Goal: Use online tool/utility: Utilize a website feature to perform a specific function

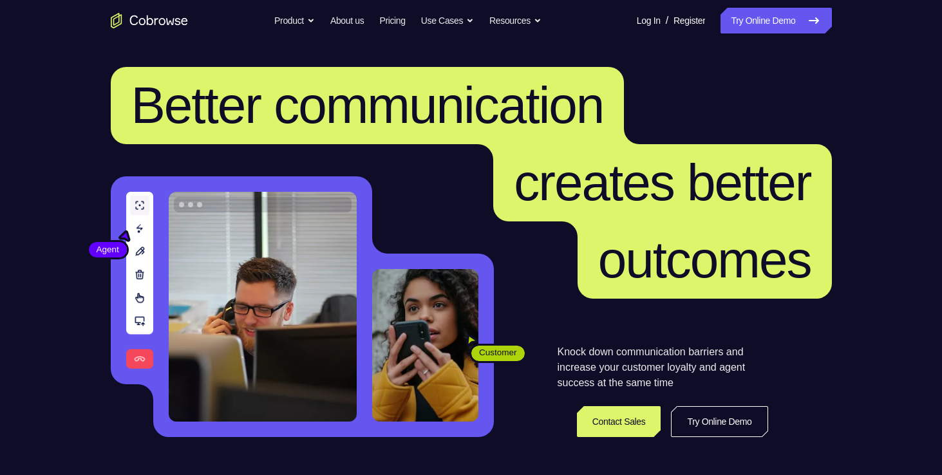
click at [716, 438] on header "Better communication creates better outcomes Customer Agent Agent Knock down co…" at bounding box center [471, 257] width 824 height 432
click at [717, 424] on link "Try Online Demo" at bounding box center [719, 421] width 97 height 31
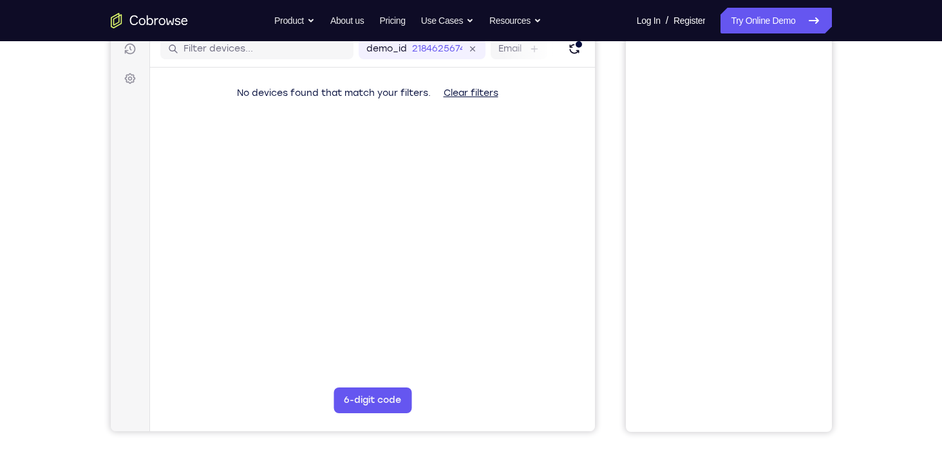
scroll to position [88, 0]
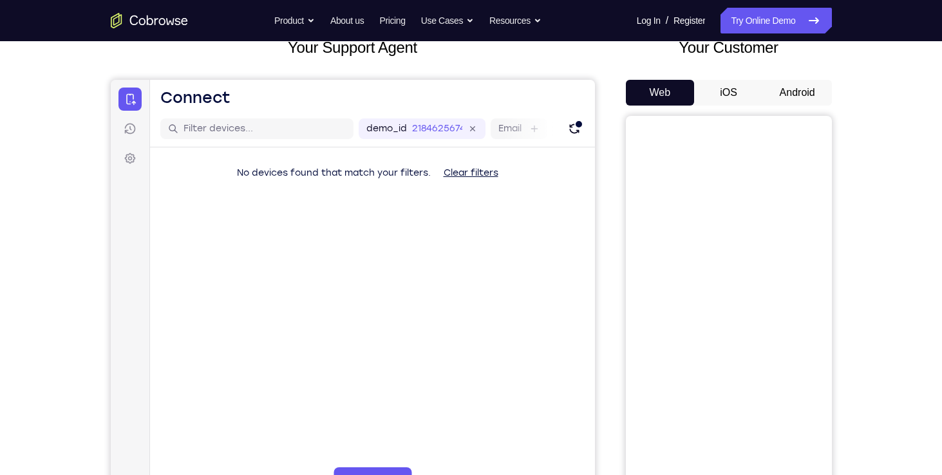
click at [801, 90] on button "Android" at bounding box center [797, 93] width 69 height 26
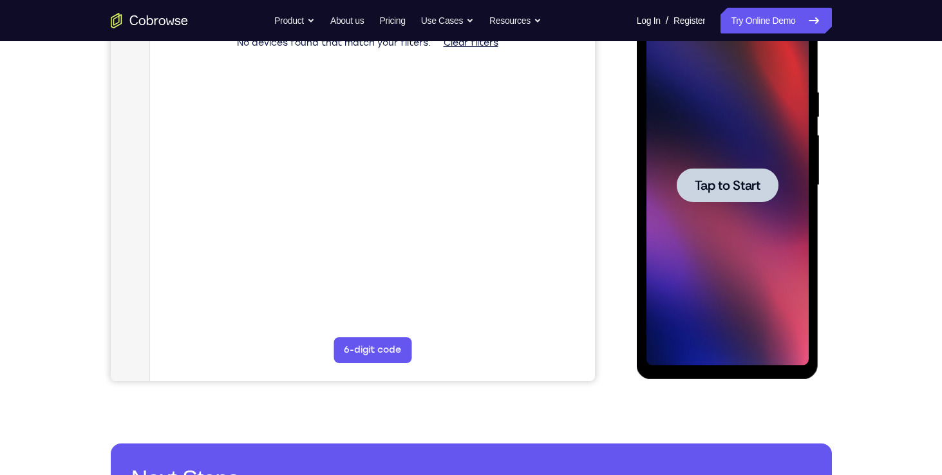
scroll to position [0, 0]
click at [746, 188] on span "Tap to Start" at bounding box center [728, 185] width 66 height 13
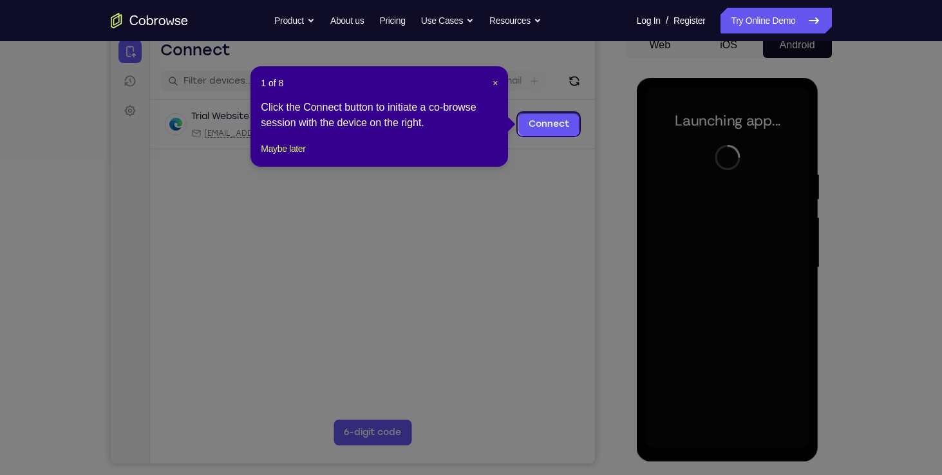
scroll to position [134, 0]
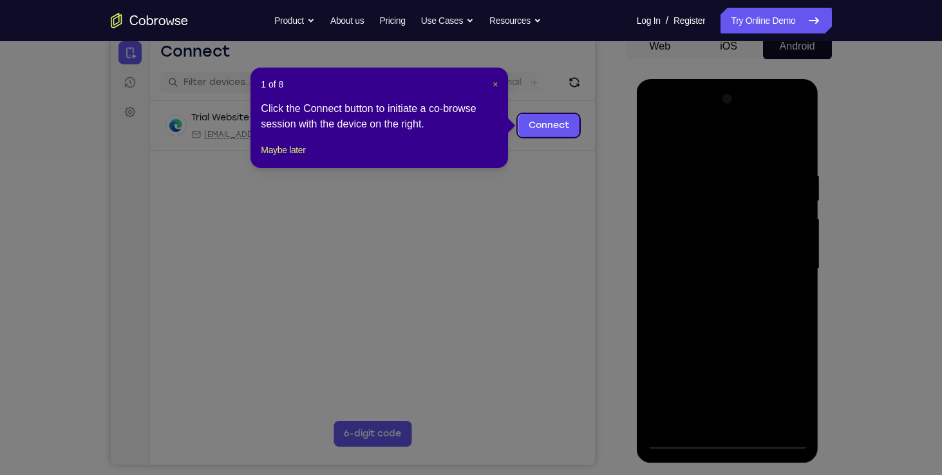
click at [493, 81] on span "×" at bounding box center [495, 84] width 5 height 10
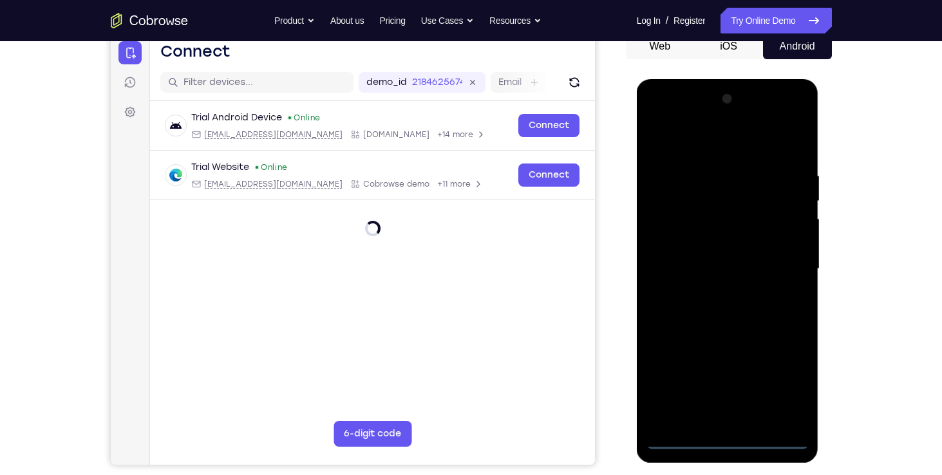
click at [727, 438] on div at bounding box center [727, 269] width 162 height 361
click at [784, 376] on div at bounding box center [727, 269] width 162 height 361
click at [742, 142] on div at bounding box center [727, 269] width 162 height 361
click at [778, 256] on div at bounding box center [727, 269] width 162 height 361
click at [710, 288] on div at bounding box center [727, 269] width 162 height 361
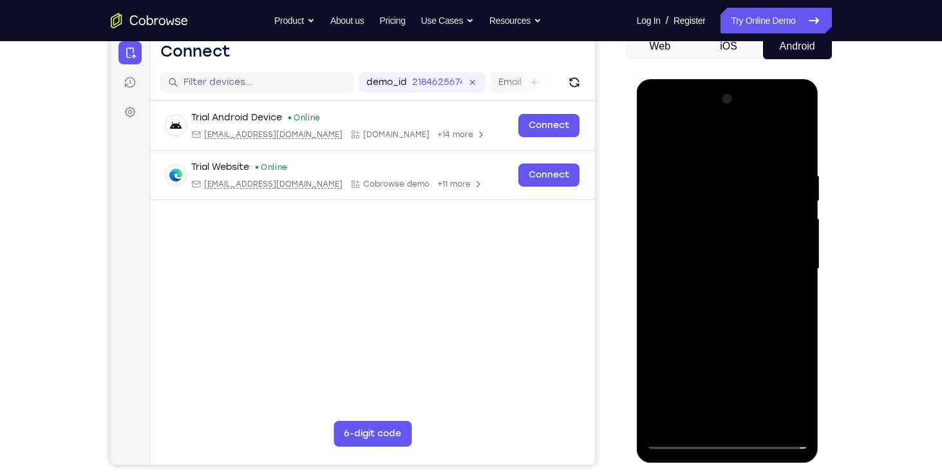
click at [695, 252] on div at bounding box center [727, 269] width 162 height 361
click at [696, 243] on div at bounding box center [727, 269] width 162 height 361
click at [695, 264] on div at bounding box center [727, 269] width 162 height 361
click at [686, 310] on div at bounding box center [727, 269] width 162 height 361
click at [689, 298] on div at bounding box center [727, 269] width 162 height 361
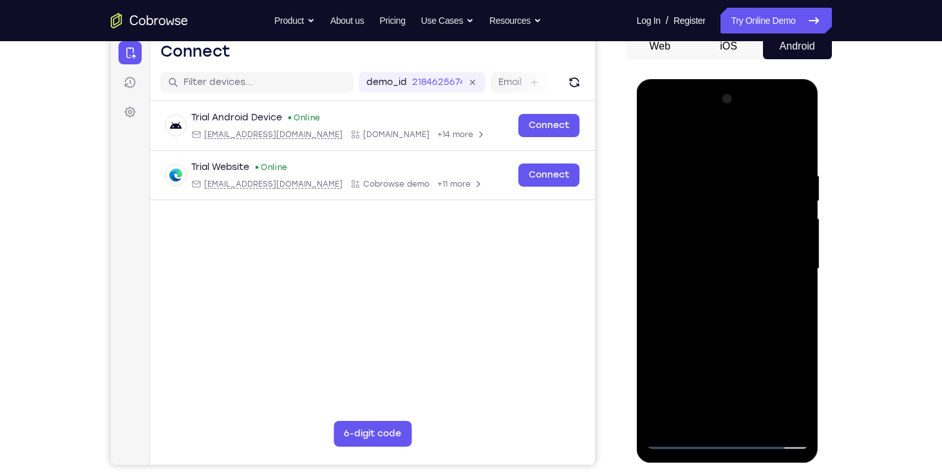
click at [796, 153] on div at bounding box center [727, 269] width 162 height 361
click at [702, 164] on div at bounding box center [727, 269] width 162 height 361
click at [790, 144] on div at bounding box center [727, 269] width 162 height 361
click at [663, 413] on div at bounding box center [727, 269] width 162 height 361
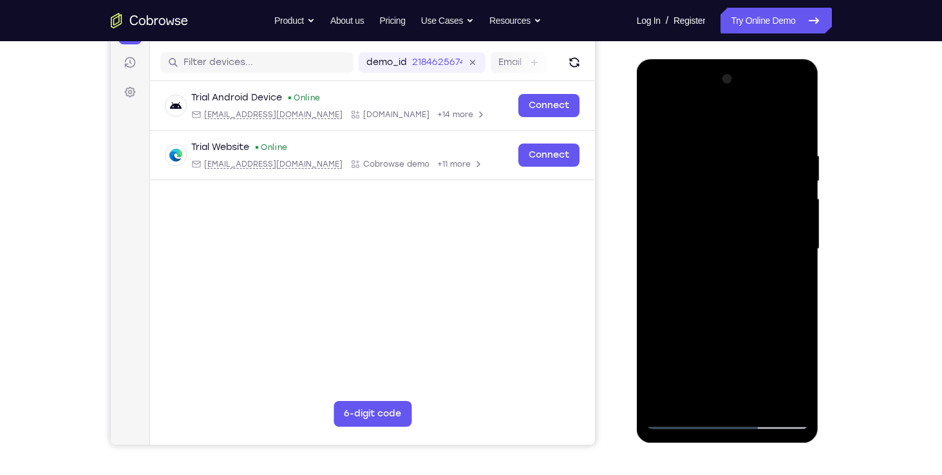
scroll to position [156, 0]
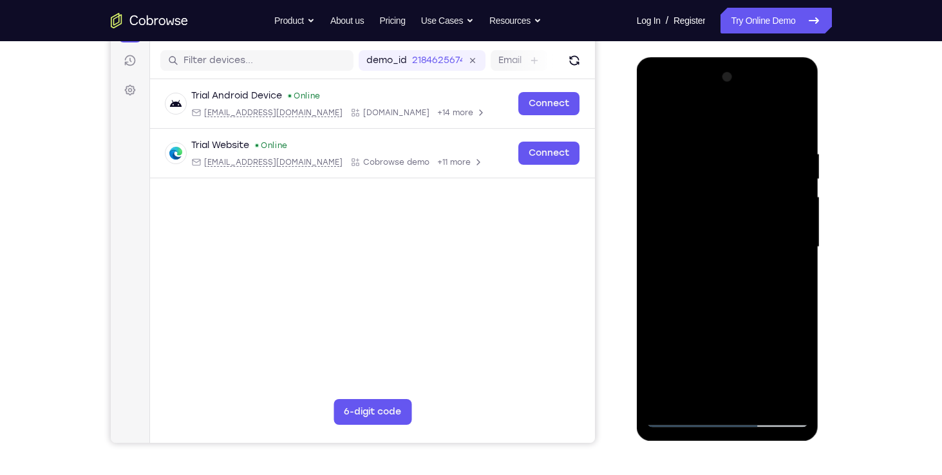
click at [672, 393] on div at bounding box center [727, 247] width 162 height 361
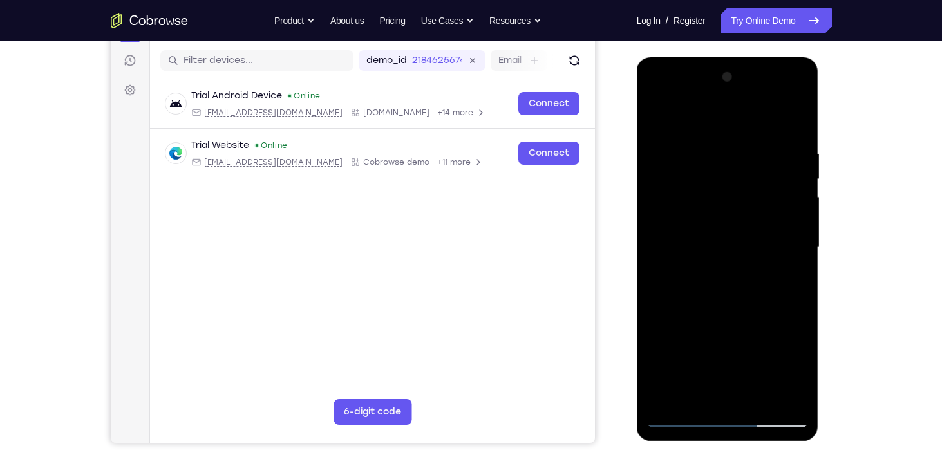
click at [672, 393] on div at bounding box center [727, 247] width 162 height 361
click at [679, 316] on div at bounding box center [727, 247] width 162 height 361
click at [657, 279] on div at bounding box center [727, 247] width 162 height 361
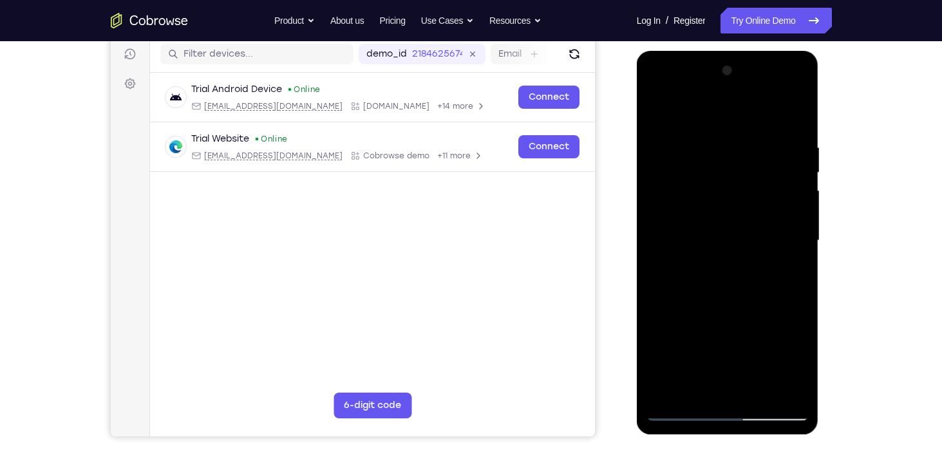
scroll to position [164, 0]
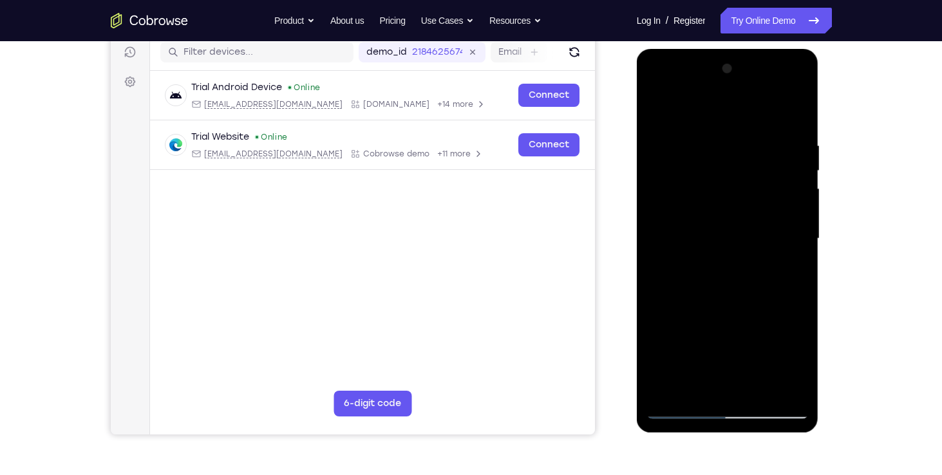
click at [684, 126] on div at bounding box center [727, 239] width 162 height 361
click at [702, 127] on div at bounding box center [727, 239] width 162 height 361
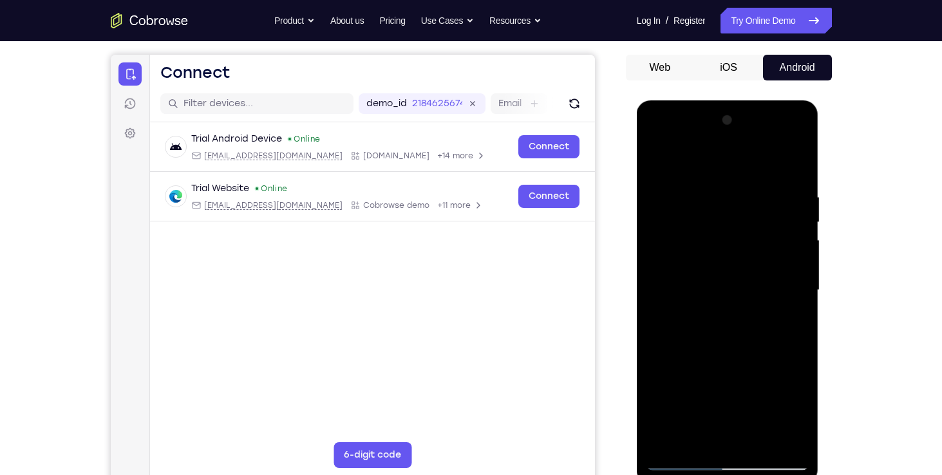
scroll to position [115, 0]
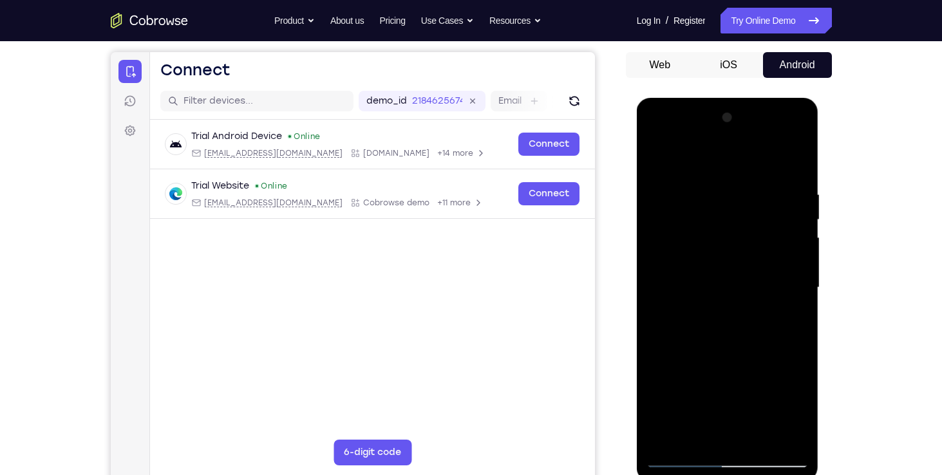
click at [652, 151] on div at bounding box center [727, 288] width 162 height 361
click at [657, 156] on div at bounding box center [727, 288] width 162 height 361
click at [688, 325] on div at bounding box center [727, 288] width 162 height 361
click at [680, 280] on div at bounding box center [727, 288] width 162 height 361
click at [657, 153] on div at bounding box center [727, 288] width 162 height 361
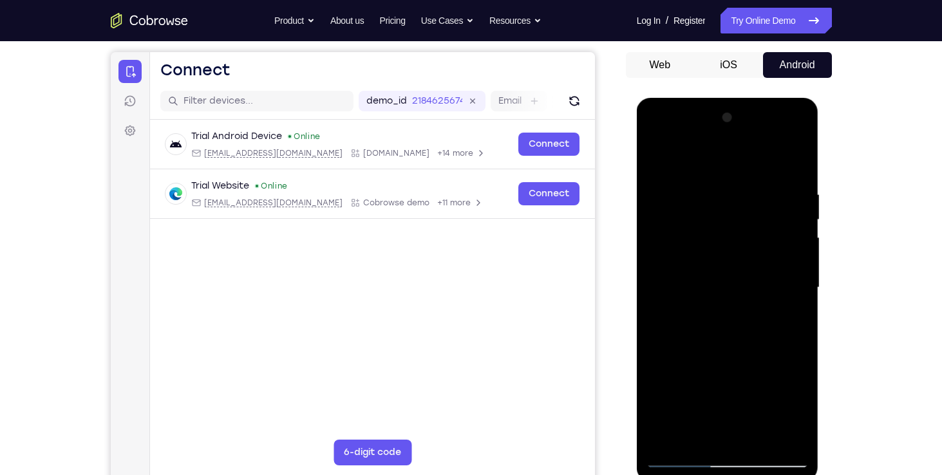
click at [729, 338] on div at bounding box center [727, 288] width 162 height 361
click at [670, 279] on div at bounding box center [727, 288] width 162 height 361
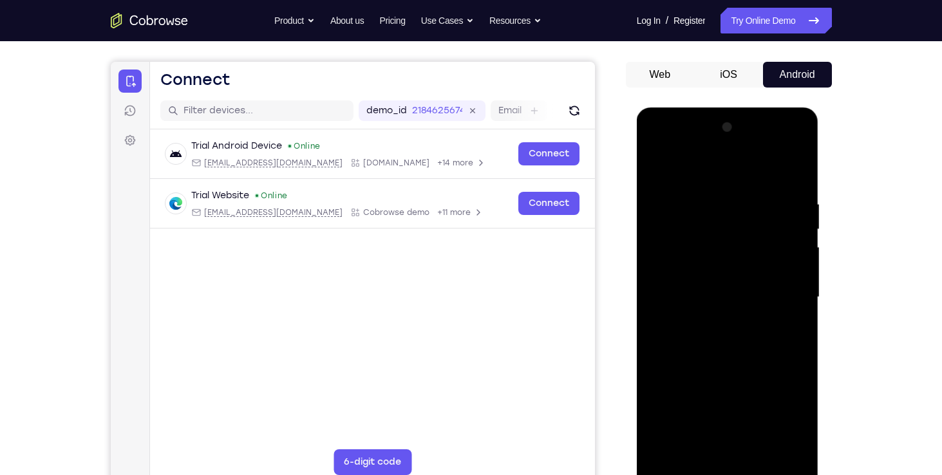
scroll to position [105, 0]
click at [654, 160] on div at bounding box center [727, 298] width 162 height 361
click at [655, 160] on div at bounding box center [727, 298] width 162 height 361
click at [657, 165] on div at bounding box center [727, 298] width 162 height 361
click at [731, 315] on div at bounding box center [727, 298] width 162 height 361
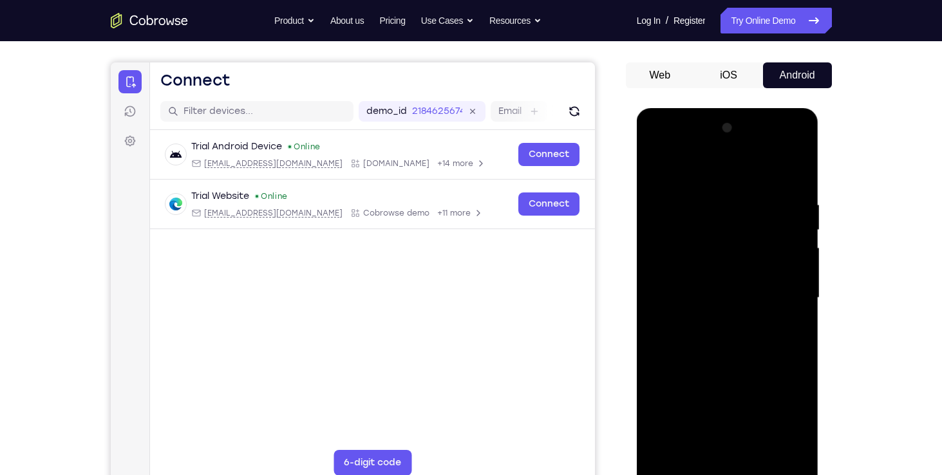
click at [691, 281] on div at bounding box center [727, 298] width 162 height 361
click at [656, 167] on div at bounding box center [727, 298] width 162 height 361
click at [693, 285] on div at bounding box center [727, 298] width 162 height 361
click at [656, 249] on div at bounding box center [727, 298] width 162 height 361
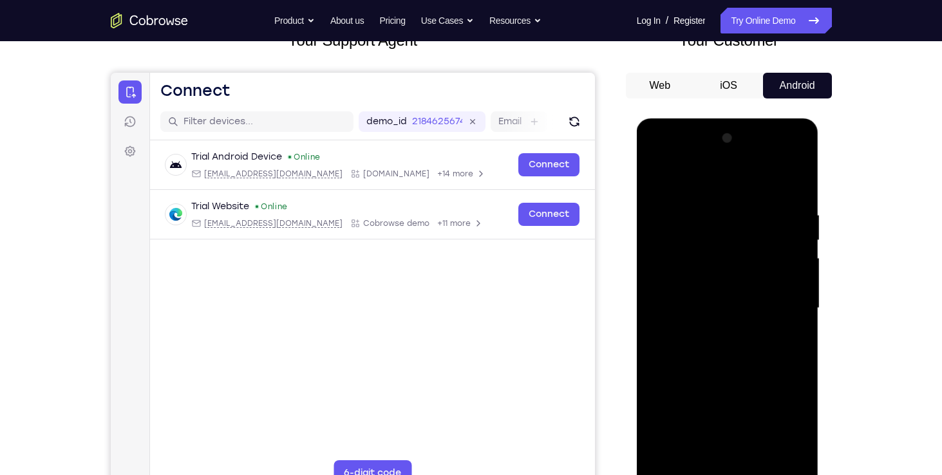
scroll to position [91, 0]
